Goal: Task Accomplishment & Management: Use online tool/utility

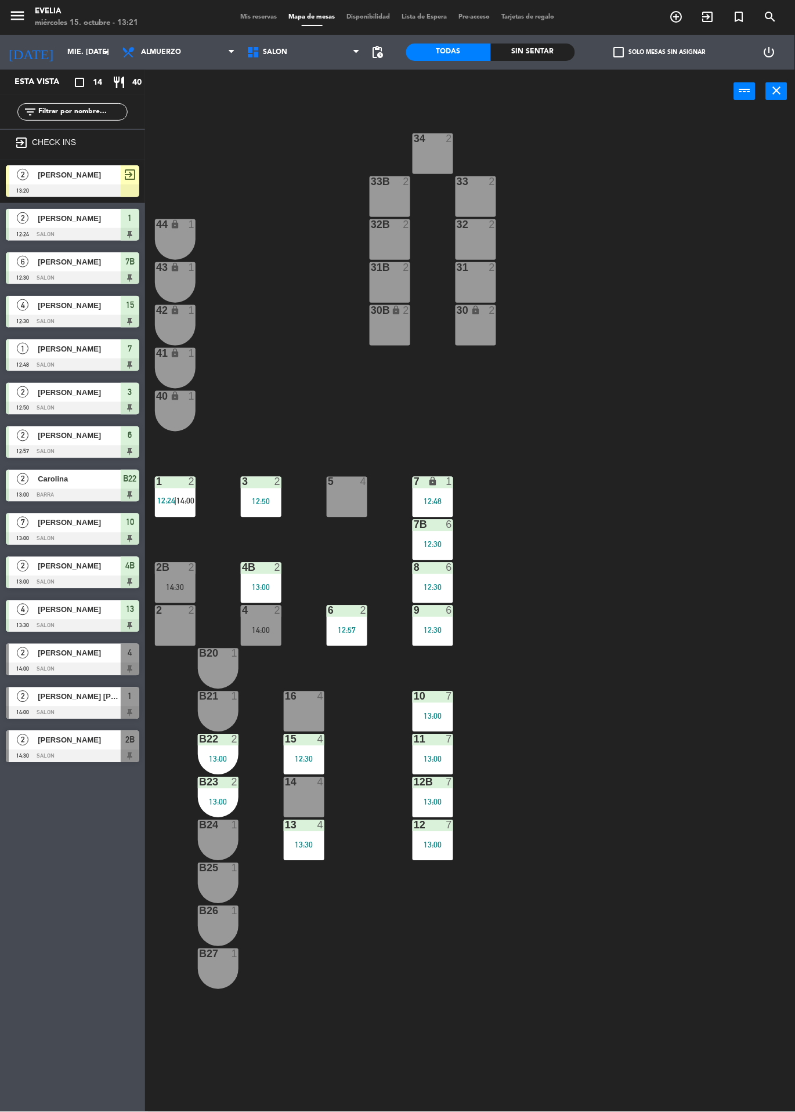
click at [100, 171] on span "[PERSON_NAME]" at bounding box center [79, 175] width 83 height 12
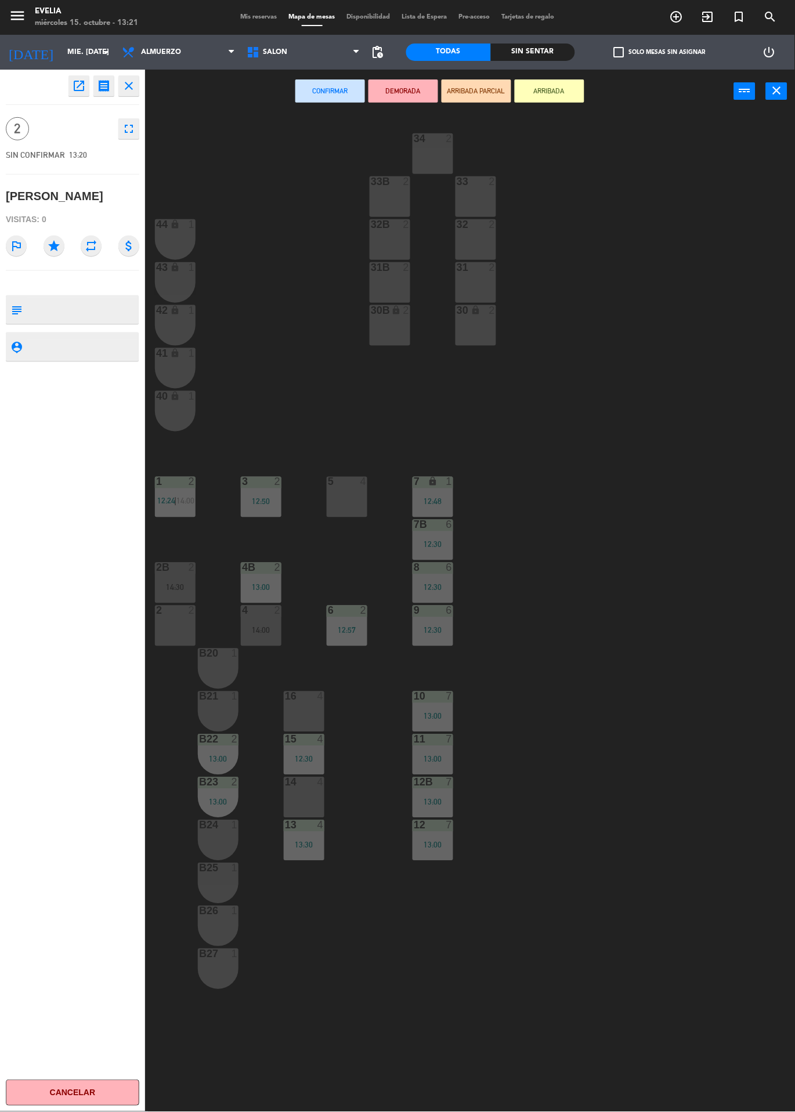
click at [170, 618] on div "2 2" at bounding box center [175, 626] width 41 height 41
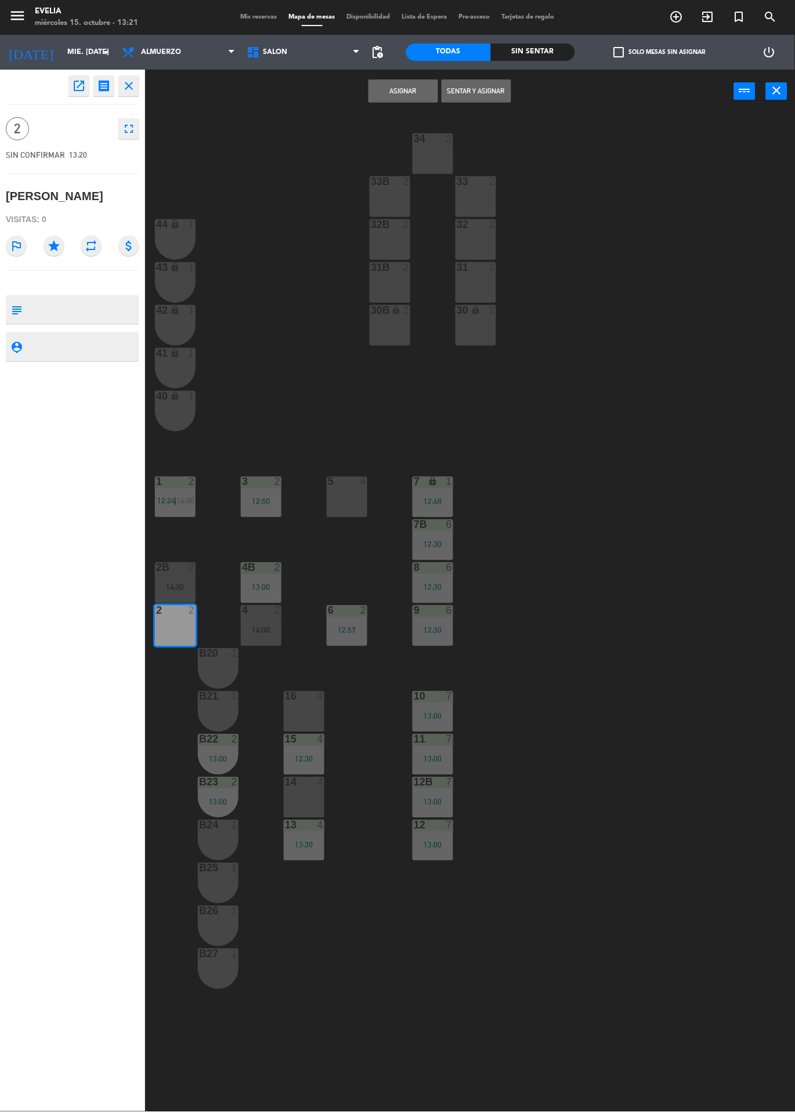
click at [475, 102] on button "Sentar y Asignar" at bounding box center [477, 90] width 70 height 23
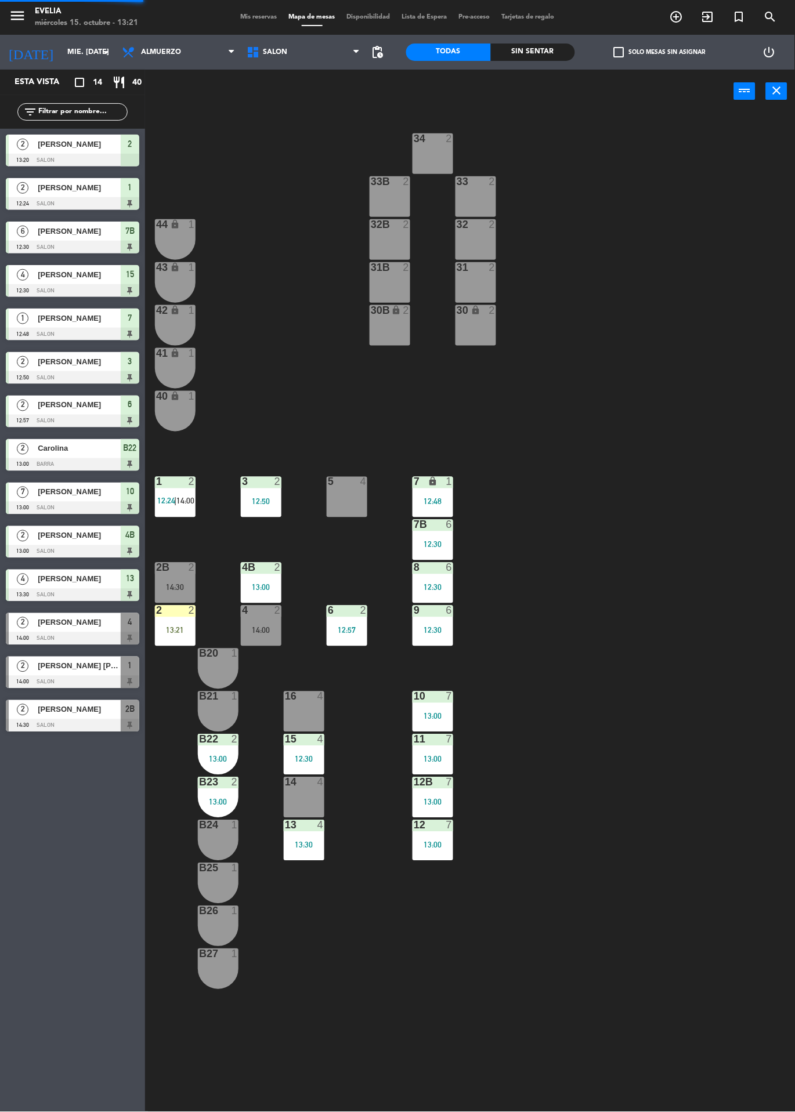
click at [637, 641] on div "34 2 33B 2 33 2 44 lock 1 32B 2 32 2 43 lock 1 31B 2 31 2 42 lock 1 30B lock 2 …" at bounding box center [474, 612] width 642 height 999
click at [173, 624] on div "2 2 13:21" at bounding box center [175, 626] width 41 height 41
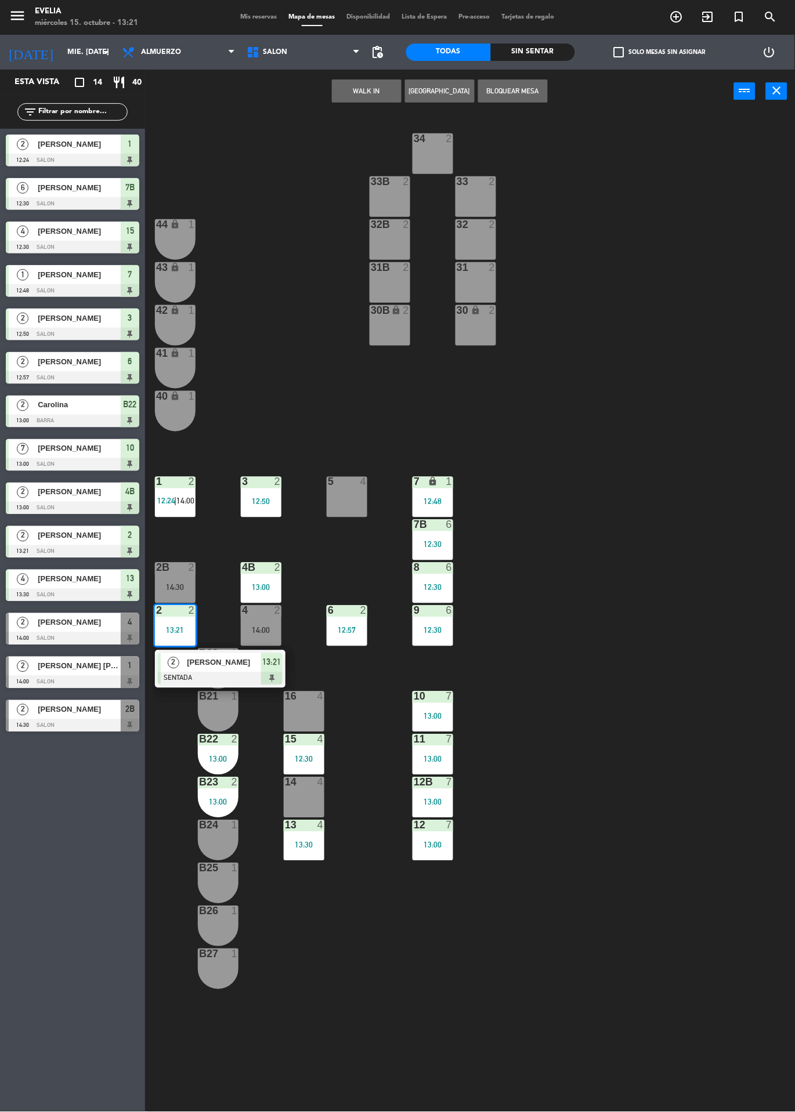
click at [648, 601] on div "34 2 33B 2 33 2 44 lock 1 32B 2 32 2 43 lock 1 31B 2 31 2 42 lock 1 30B lock 2 …" at bounding box center [474, 612] width 642 height 999
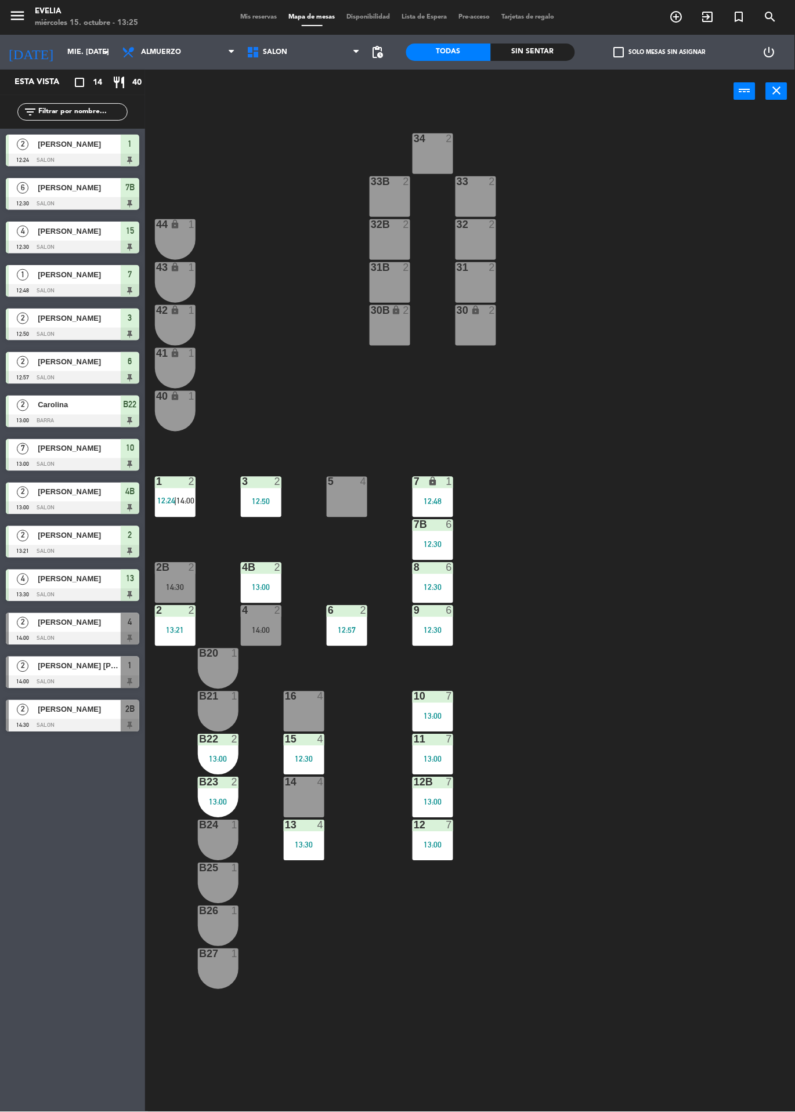
click at [216, 656] on div at bounding box center [218, 654] width 19 height 10
click at [235, 707] on div "B21 1" at bounding box center [218, 712] width 41 height 41
click at [709, 18] on icon "exit_to_app" at bounding box center [708, 17] width 14 height 14
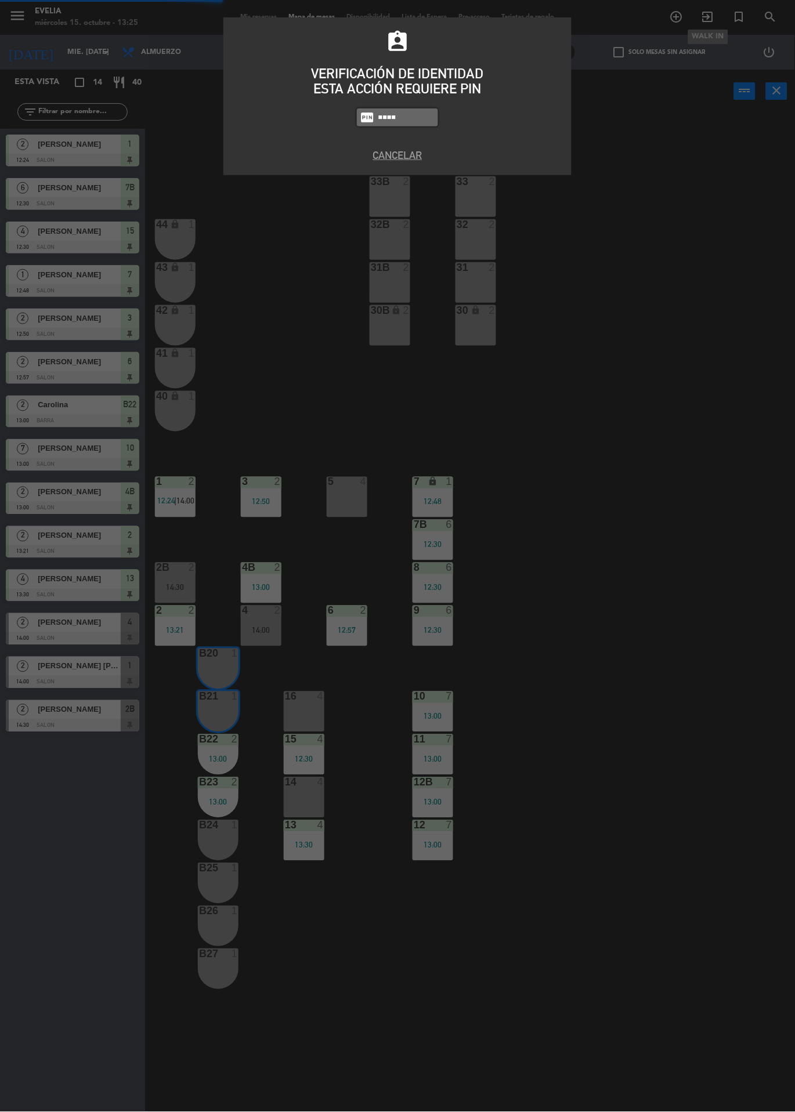
type input "9101"
click at [644, 384] on div "assignment_ind VERIFICACIÓN DE IDENTIDAD ESTA ACCIÓN REQUIERE PIN fiber_pin 910…" at bounding box center [397, 556] width 795 height 1112
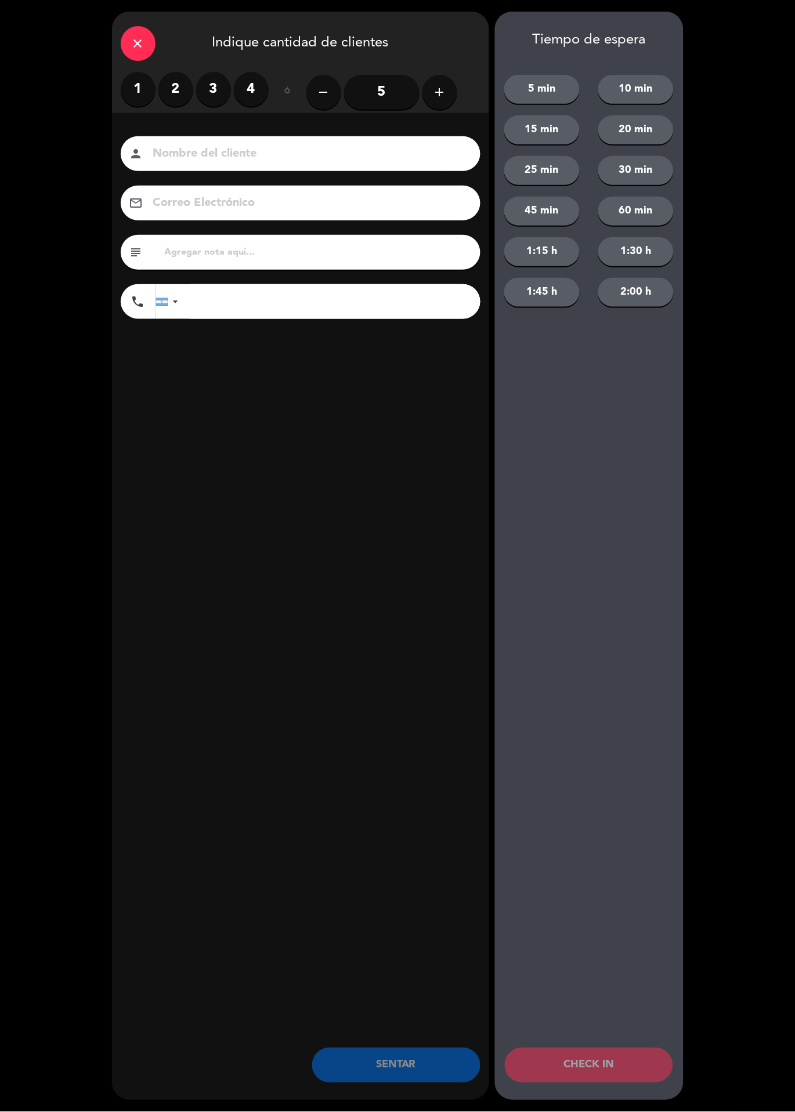
click at [168, 82] on label "2" at bounding box center [175, 89] width 35 height 35
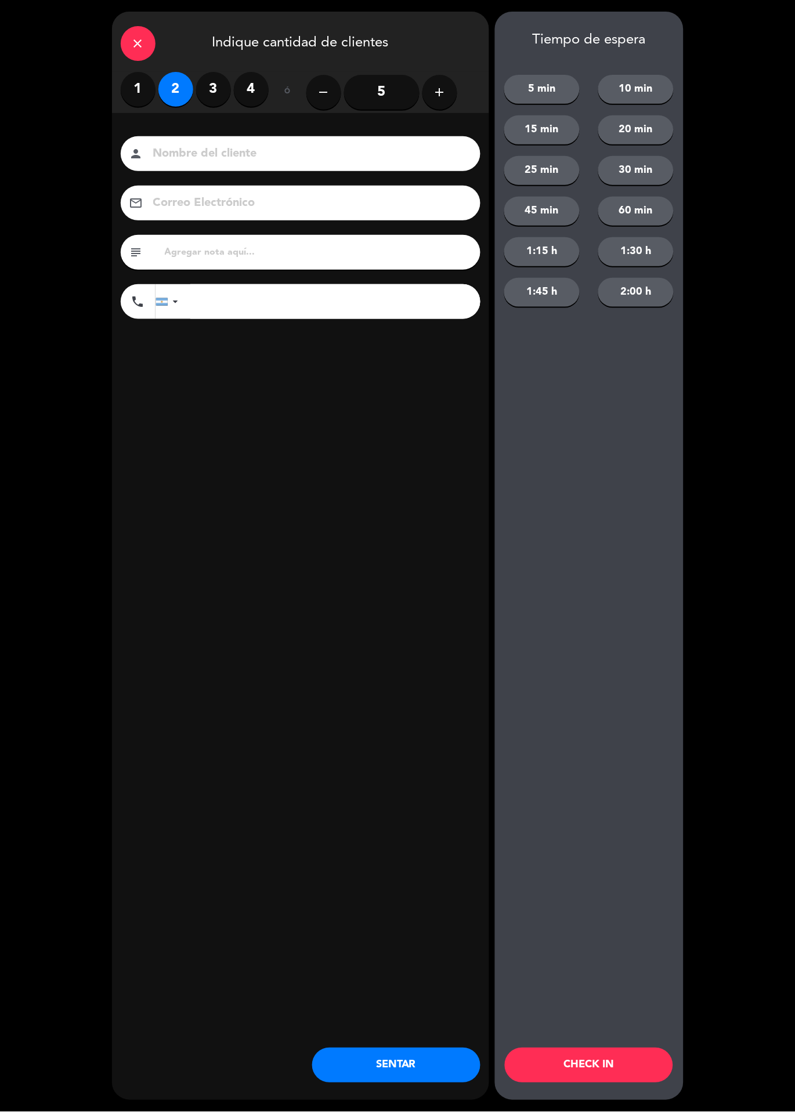
click at [226, 148] on input at bounding box center [308, 154] width 313 height 20
type input "[PERSON_NAME]"
click at [359, 480] on div "close Indique cantidad de clientes 1 2 3 4 ó remove 5 add Nombre del cliente pe…" at bounding box center [300, 556] width 377 height 1089
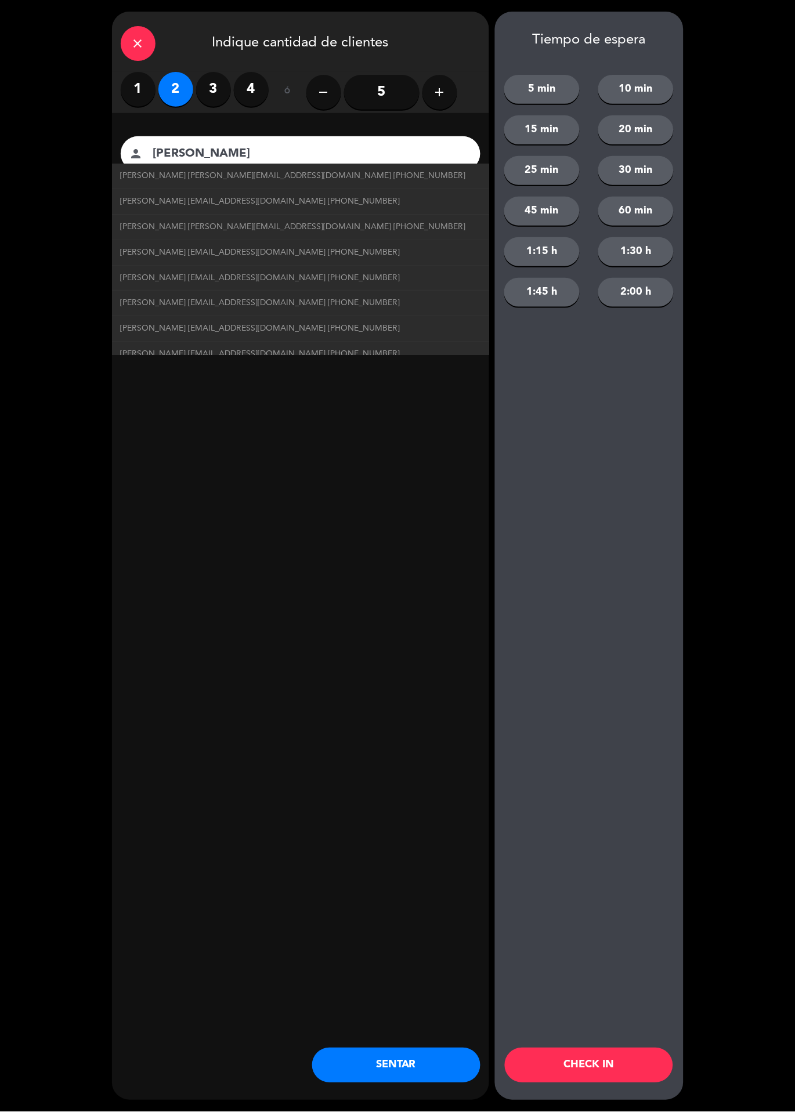
click at [411, 1054] on button "SENTAR" at bounding box center [396, 1066] width 168 height 35
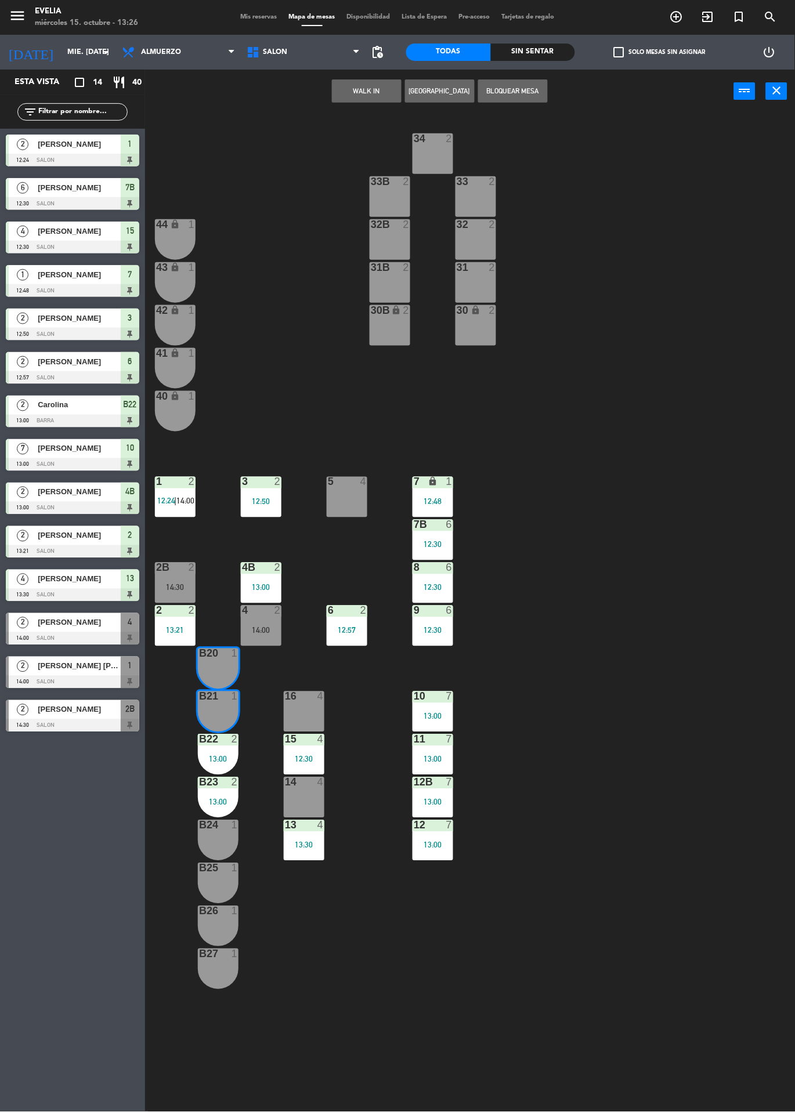
click at [642, 720] on div "34 2 33B 2 33 2 44 lock 1 32B 2 32 2 43 lock 1 31B 2 31 2 42 lock 1 30B lock 2 …" at bounding box center [474, 612] width 642 height 999
click at [220, 694] on div at bounding box center [218, 697] width 19 height 10
